Goal: Task Accomplishment & Management: Complete application form

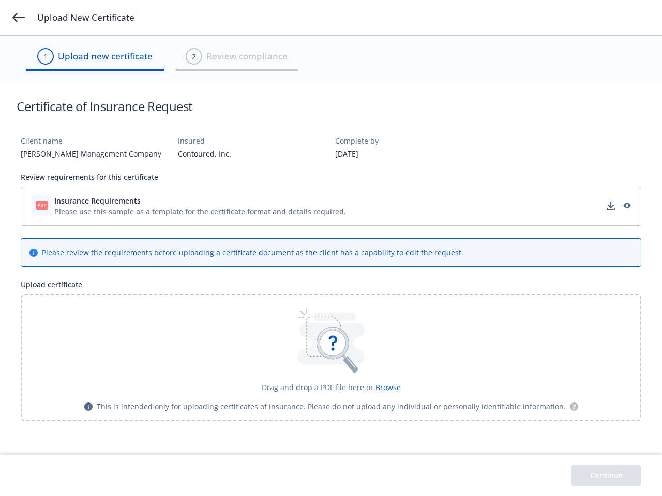
click at [331, 248] on div "Please review the requirements before uploading a certificate document as the c…" at bounding box center [252, 252] width 421 height 11
click at [19, 18] on icon at bounding box center [18, 17] width 12 height 9
click at [331, 206] on div "Please use this sample as a template for the certificate format and details req…" at bounding box center [200, 211] width 292 height 11
click at [200, 201] on div "Insurance Requirements Processing..." at bounding box center [330, 206] width 607 height 26
click at [611, 206] on div "Insurance Requirements Processing..." at bounding box center [330, 206] width 607 height 26
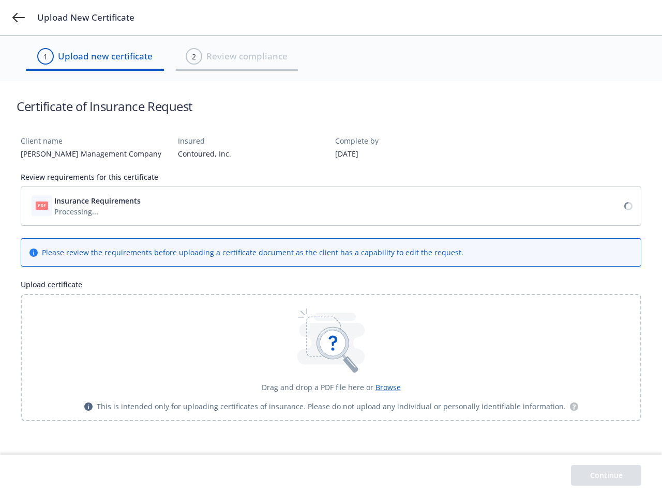
click at [626, 206] on icon at bounding box center [628, 206] width 8 height 8
click at [331, 358] on icon at bounding box center [332, 343] width 32 height 32
